Goal: Information Seeking & Learning: Check status

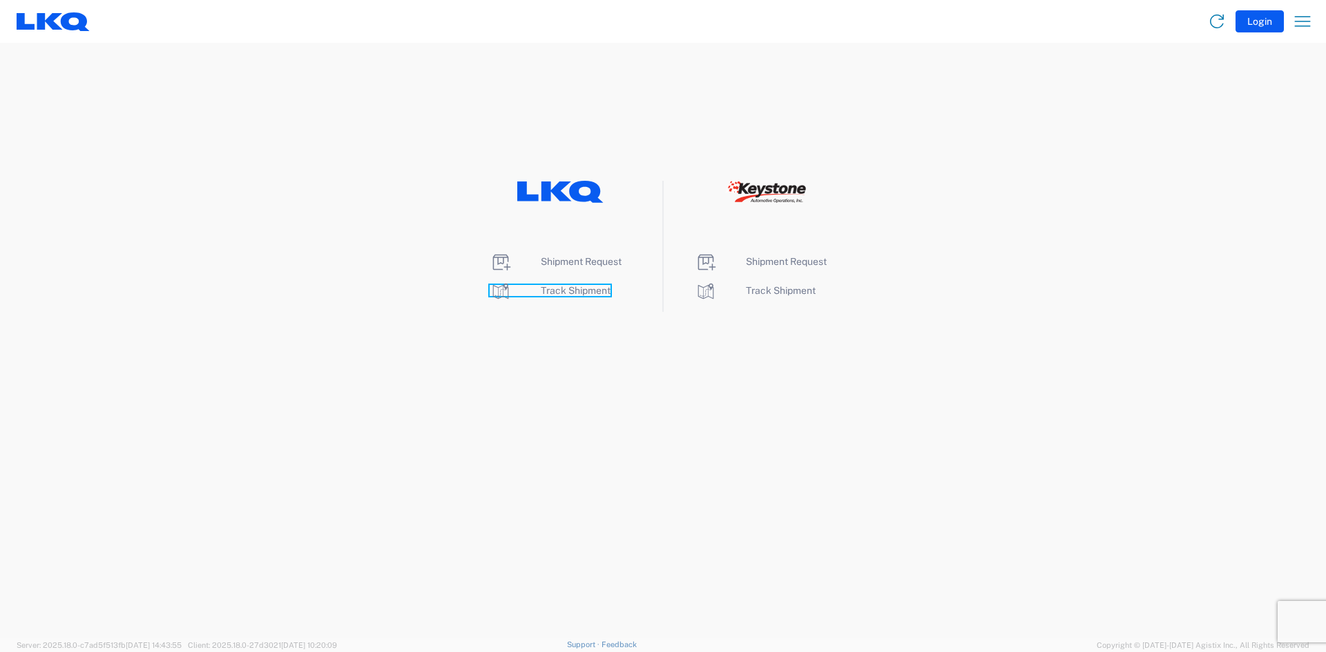
click at [592, 291] on span "Track Shipment" at bounding box center [576, 290] width 70 height 11
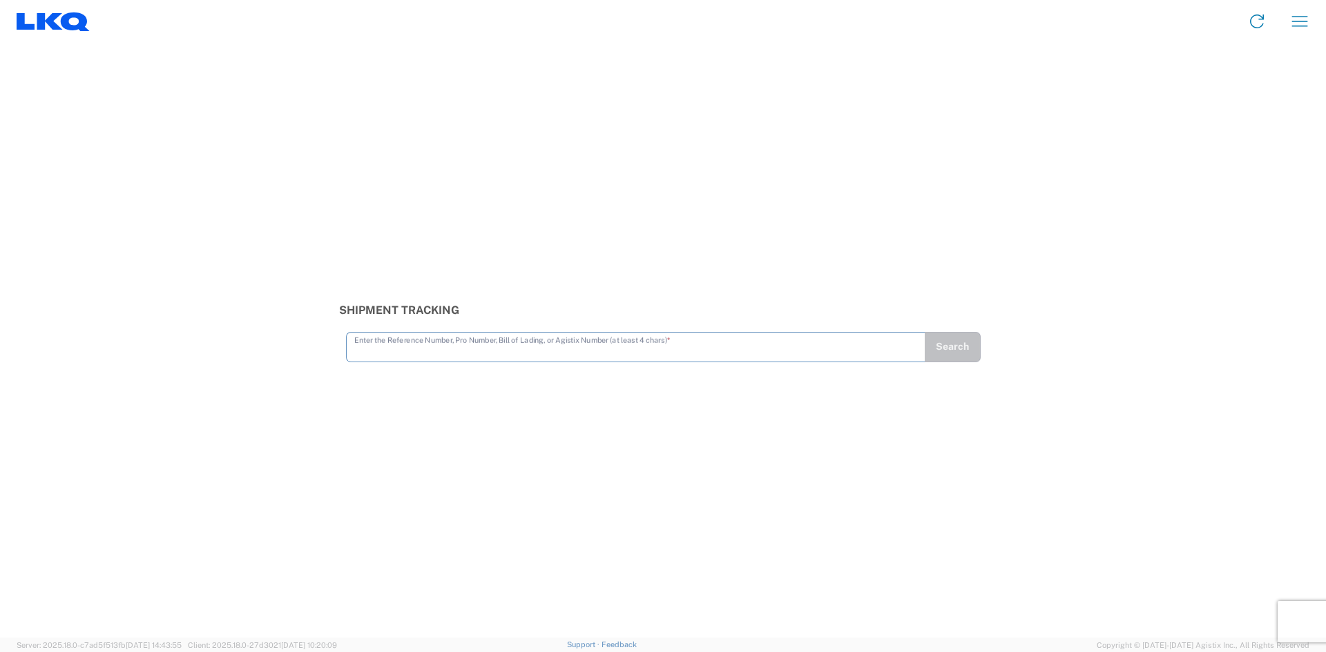
click at [376, 351] on input "text" at bounding box center [635, 346] width 563 height 24
type input "56715459"
click at [963, 349] on button "Search" at bounding box center [952, 347] width 57 height 30
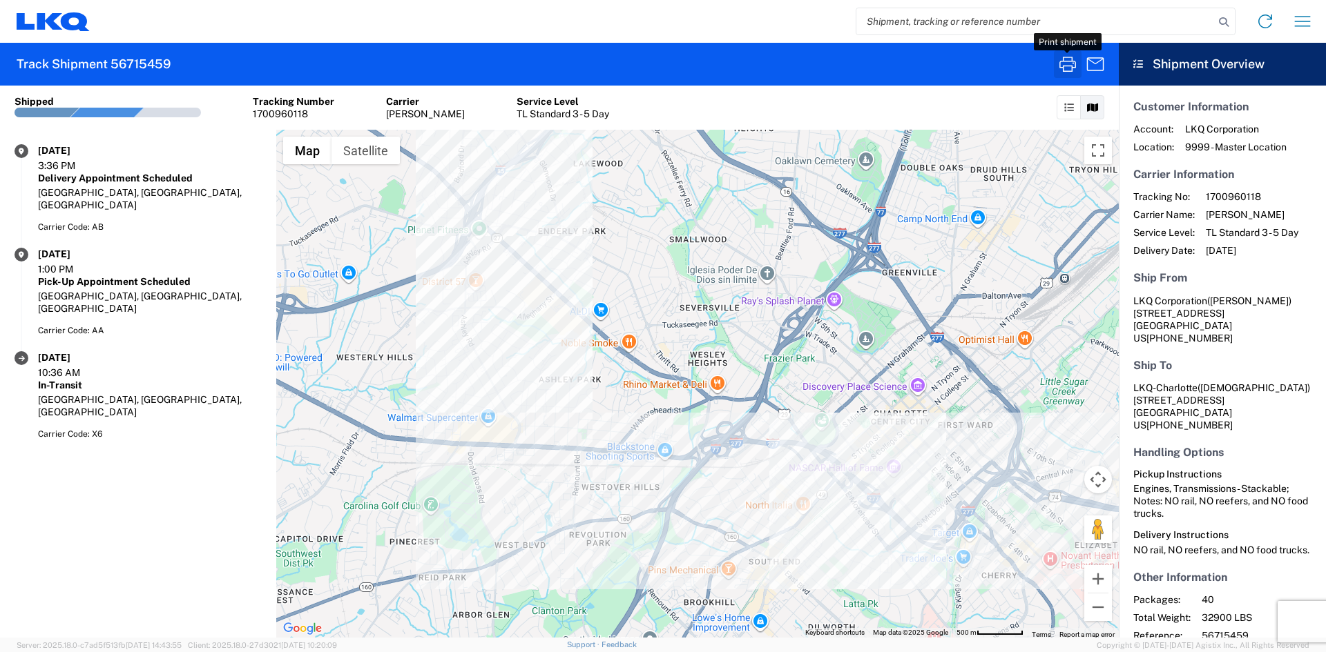
click at [1067, 64] on icon "button" at bounding box center [1067, 64] width 22 height 22
click at [1066, 69] on icon "button" at bounding box center [1067, 64] width 22 height 22
